Goal: Navigation & Orientation: Go to known website

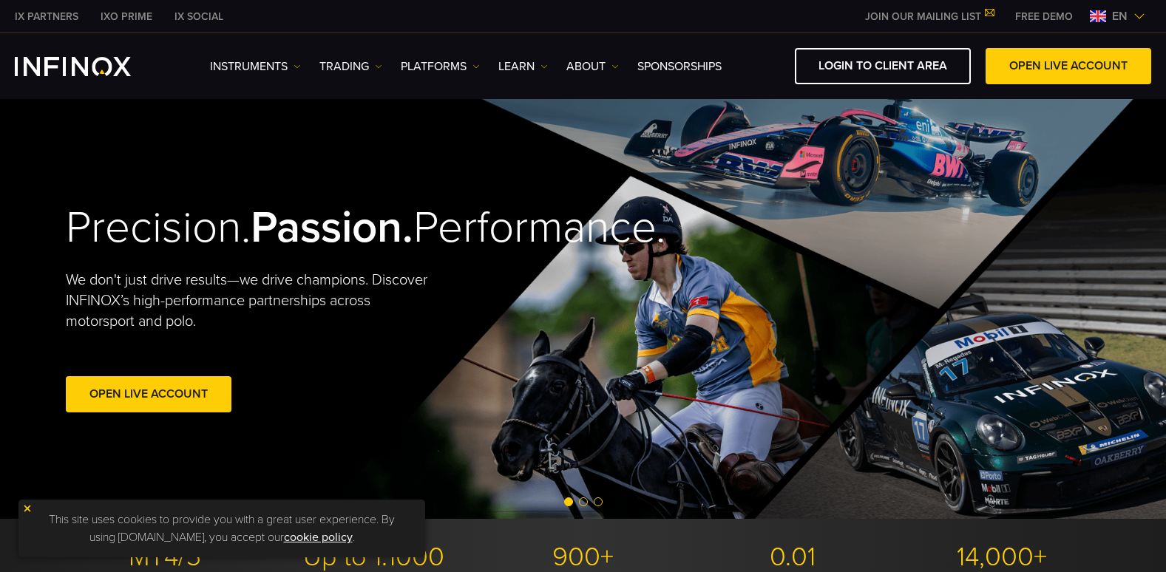
click at [1104, 23] on div "en" at bounding box center [1117, 16] width 67 height 18
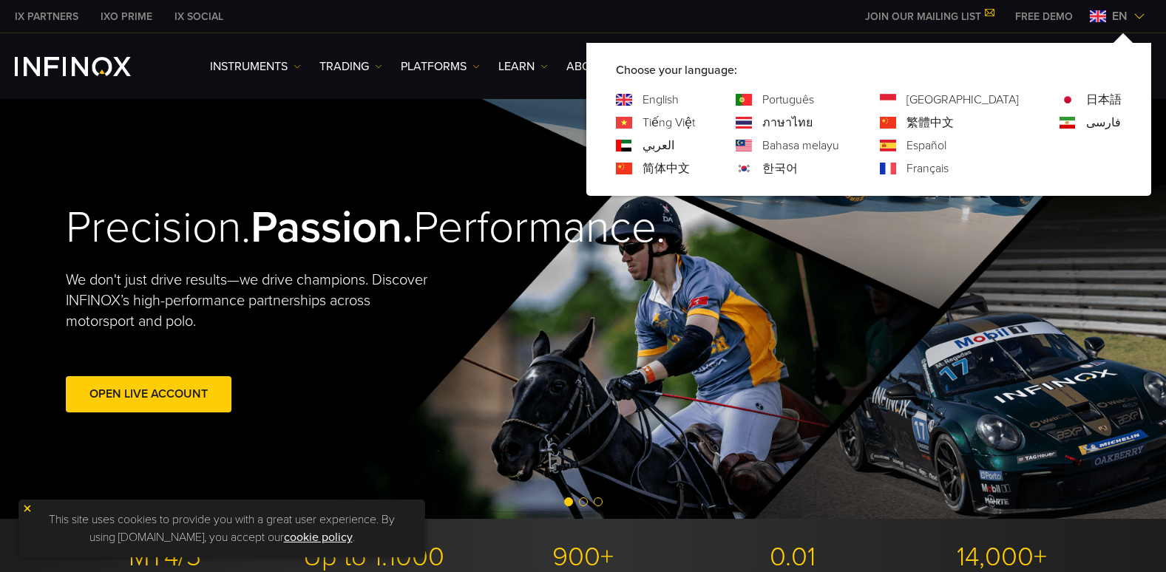
click at [946, 143] on link "Español" at bounding box center [926, 146] width 40 height 18
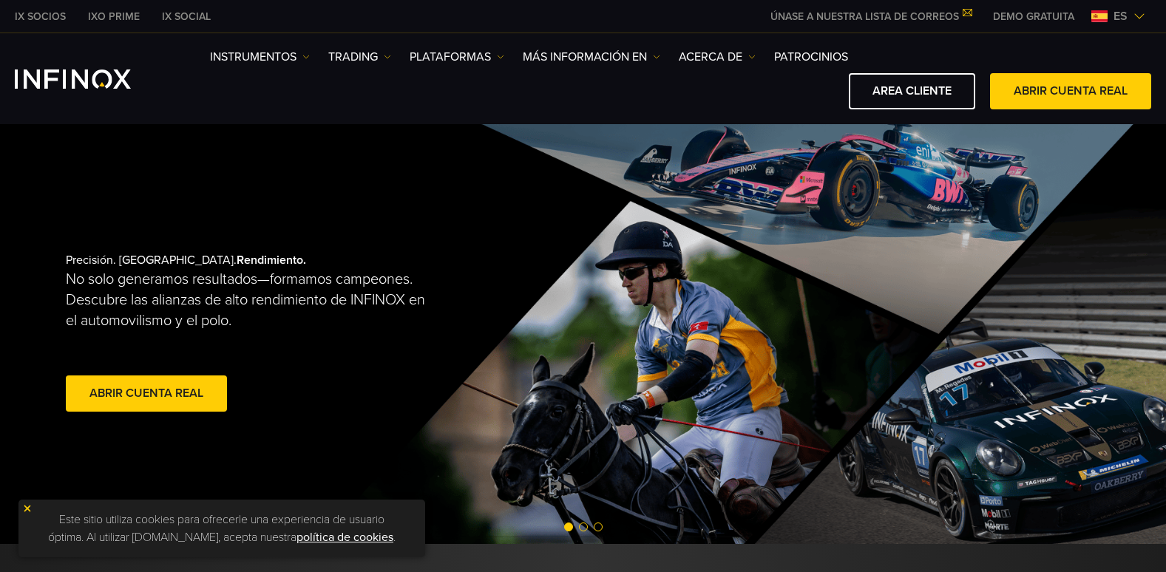
click at [26, 512] on img at bounding box center [27, 508] width 10 height 10
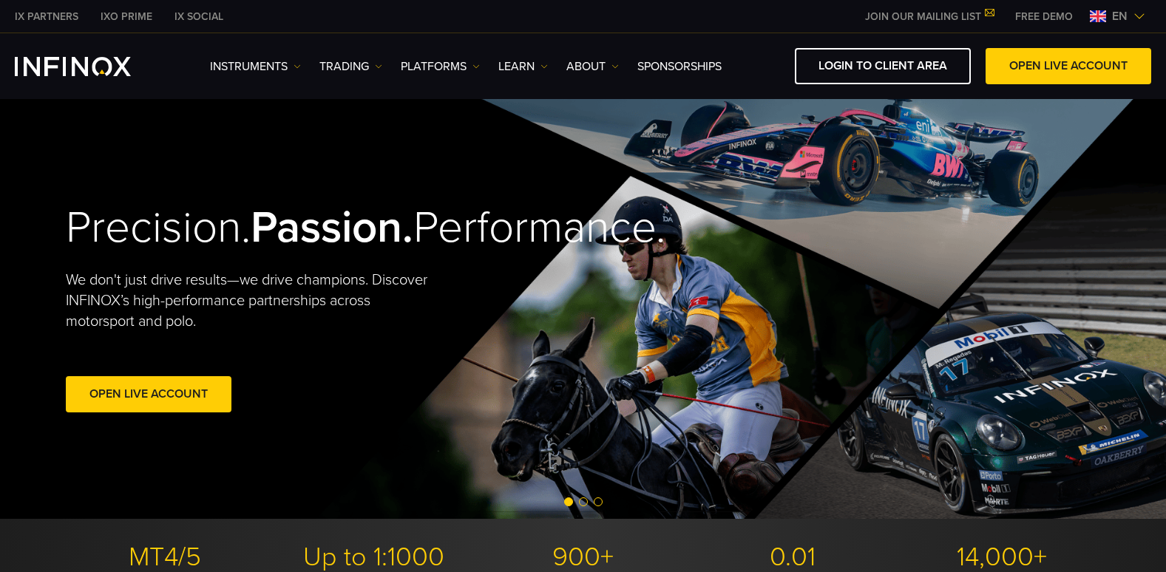
click at [1122, 15] on span "en" at bounding box center [1119, 16] width 27 height 18
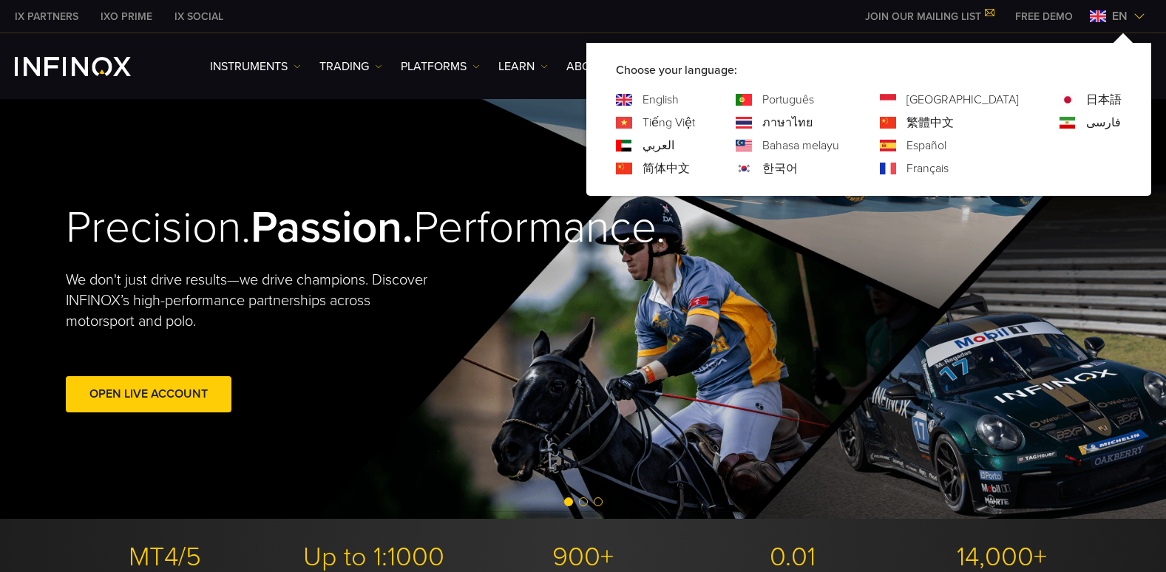
click at [946, 140] on link "Español" at bounding box center [926, 146] width 40 height 18
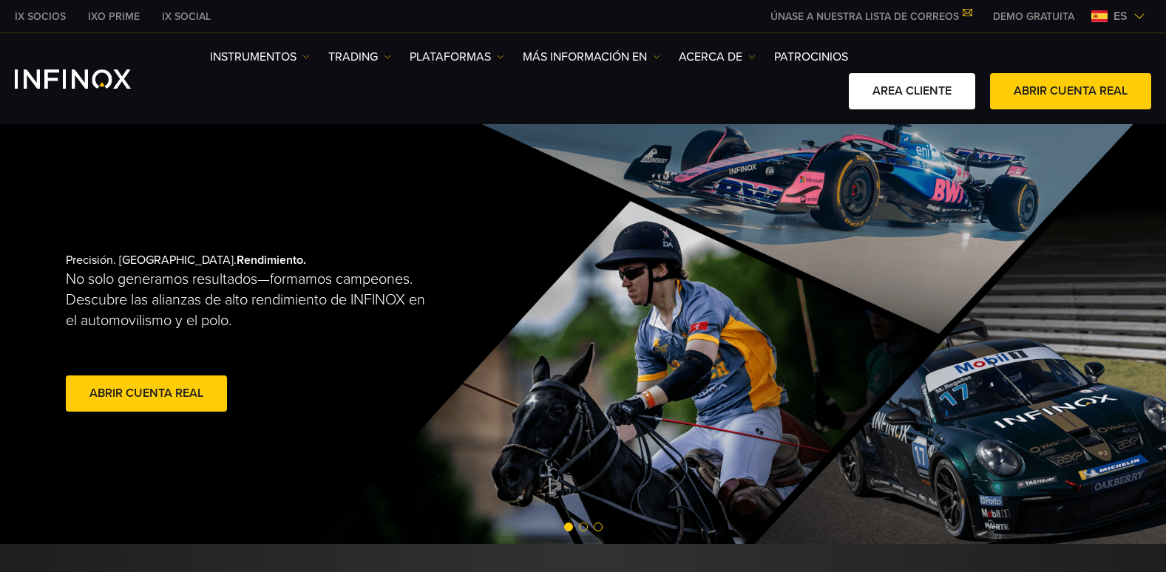
click at [918, 96] on link "AREA CLIENTE" at bounding box center [912, 91] width 126 height 36
